Goal: Transaction & Acquisition: Purchase product/service

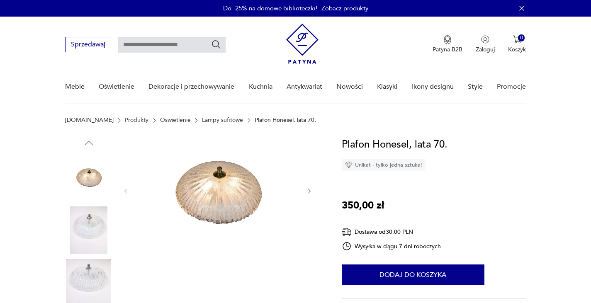
click at [308, 188] on icon "button" at bounding box center [309, 191] width 7 height 7
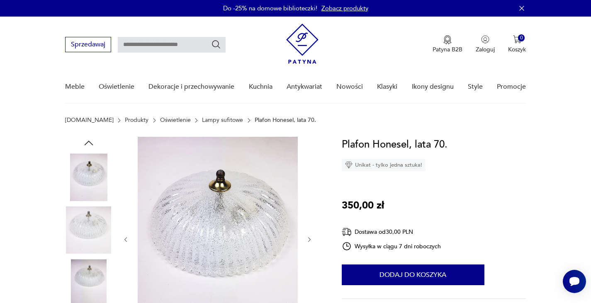
click at [310, 188] on div at bounding box center [217, 240] width 191 height 206
click at [310, 235] on div at bounding box center [217, 240] width 191 height 206
click at [308, 239] on icon "button" at bounding box center [309, 240] width 7 height 7
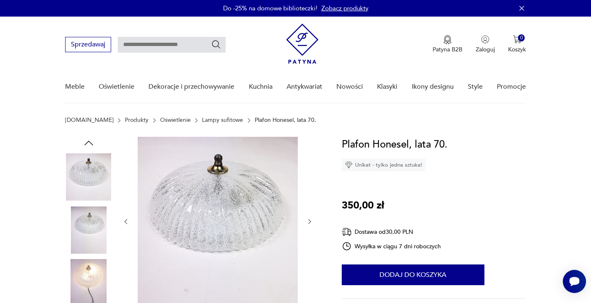
click at [309, 240] on div at bounding box center [217, 222] width 191 height 170
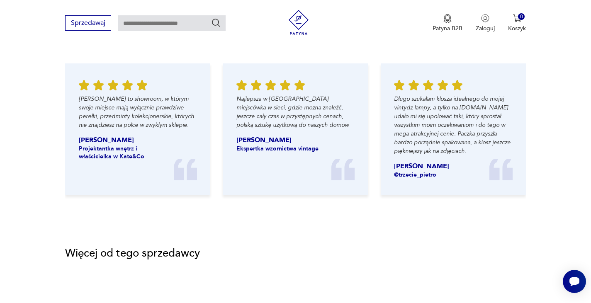
scroll to position [872, 0]
